Goal: Find contact information: Find contact information

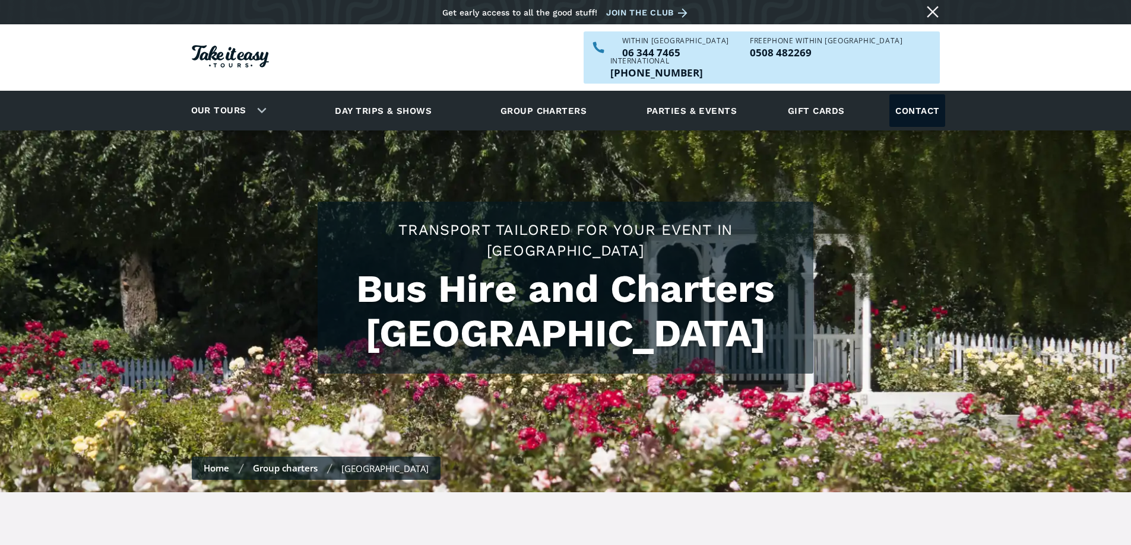
click at [919, 94] on link "Contact" at bounding box center [917, 110] width 56 height 33
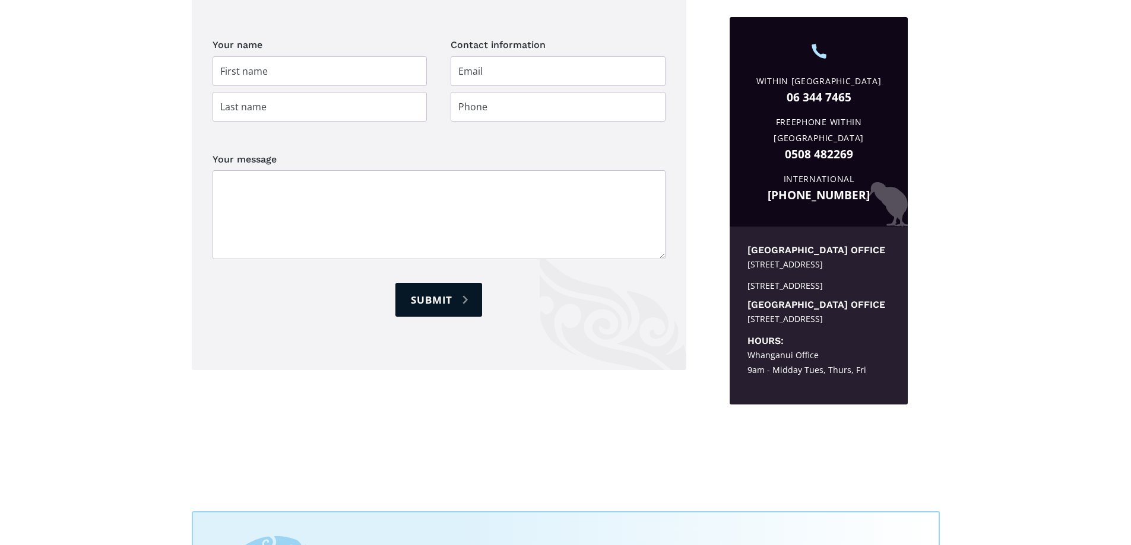
scroll to position [593, 0]
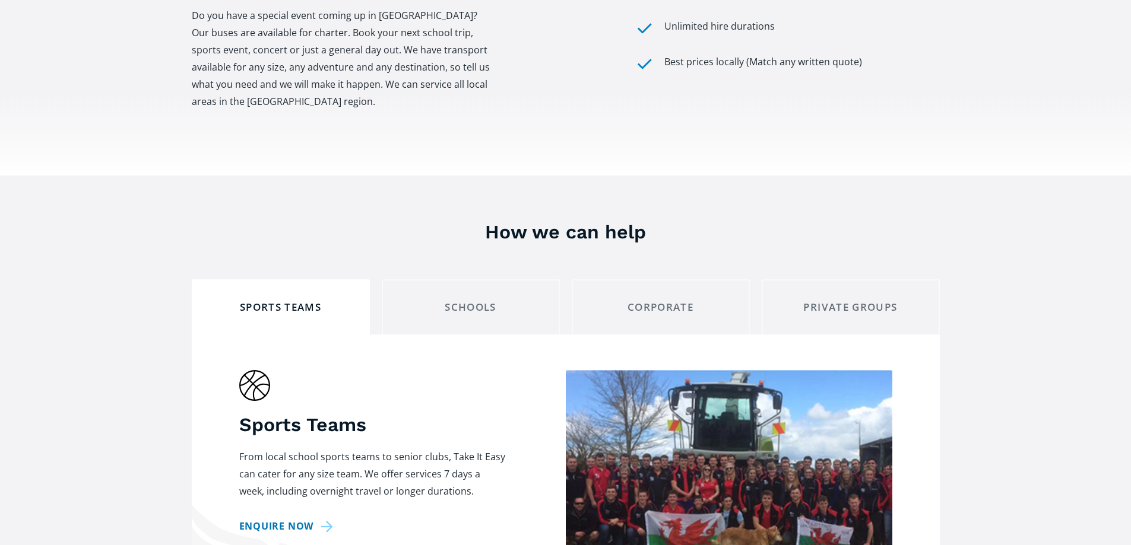
scroll to position [653, 0]
